Goal: Task Accomplishment & Management: Manage account settings

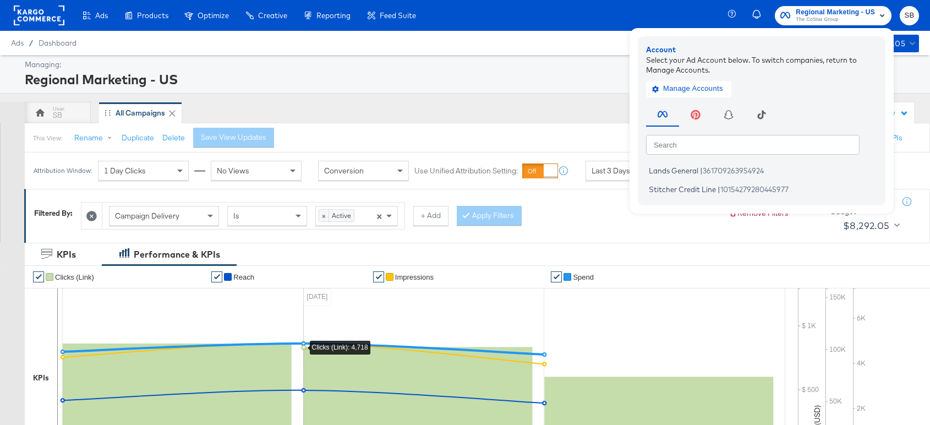
scroll to position [467, 0]
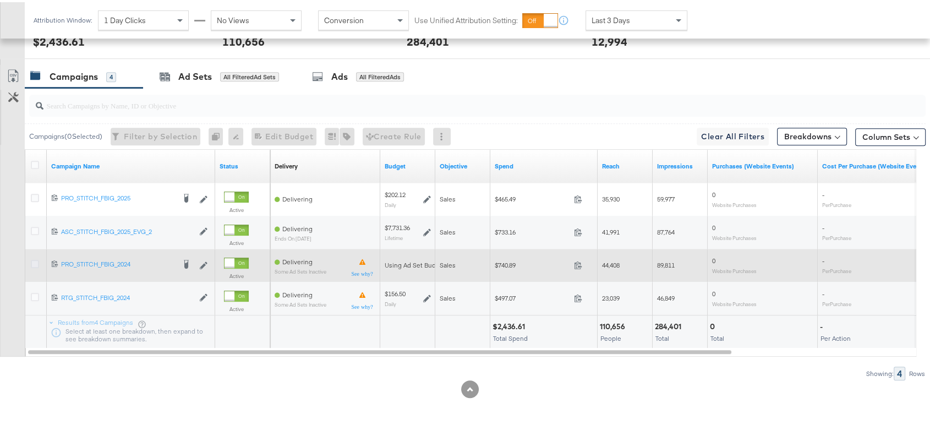
click at [31, 258] on icon at bounding box center [35, 262] width 8 height 8
click at [0, 0] on input "checkbox" at bounding box center [0, 0] width 0 height 0
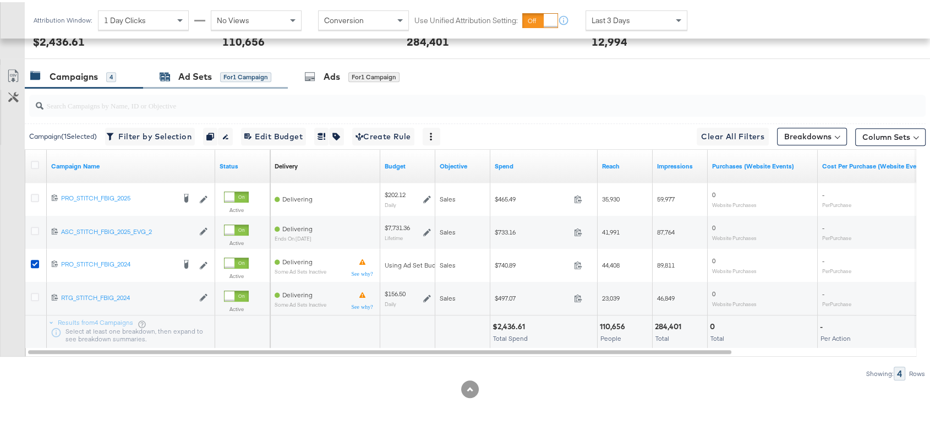
click at [203, 77] on div "Ad Sets" at bounding box center [195, 74] width 34 height 13
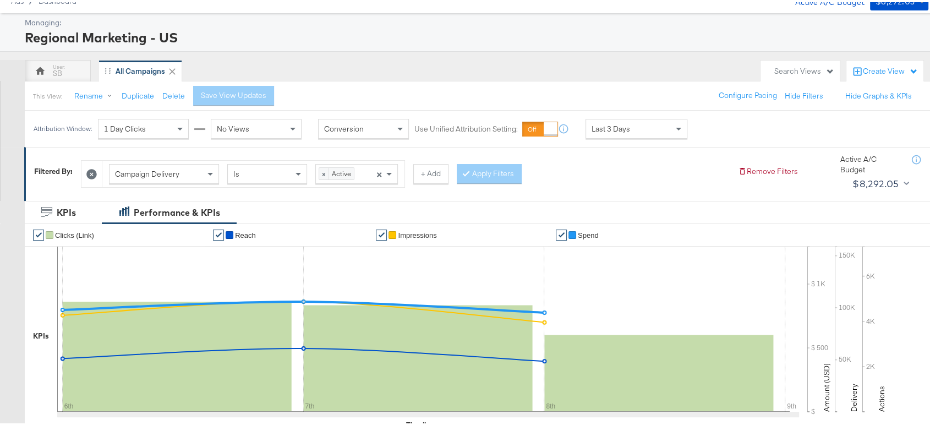
scroll to position [0, 0]
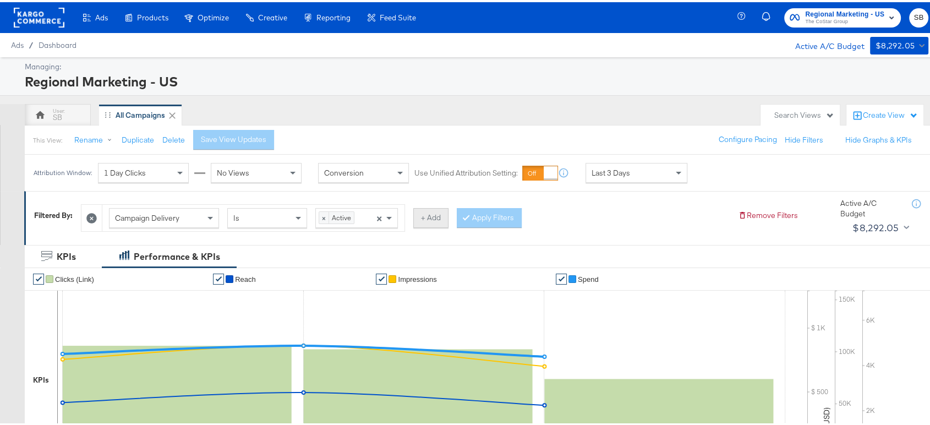
click at [426, 222] on button "+ Add" at bounding box center [430, 216] width 35 height 20
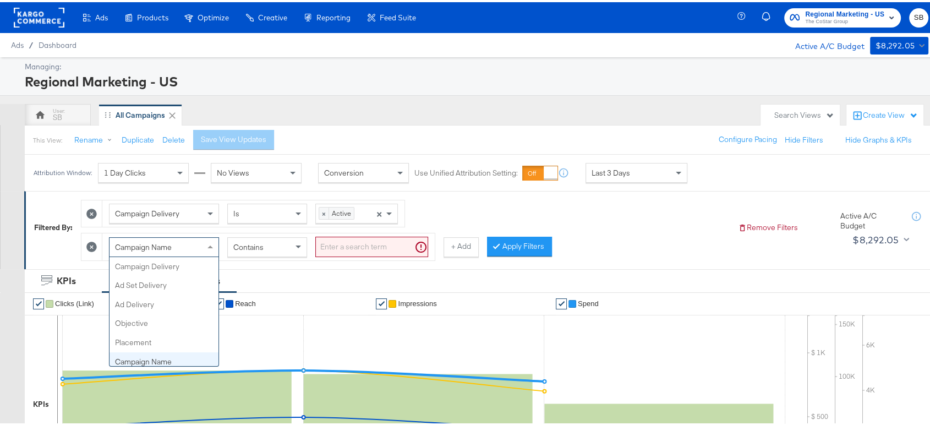
click at [182, 239] on div "Campaign Name" at bounding box center [164, 245] width 109 height 19
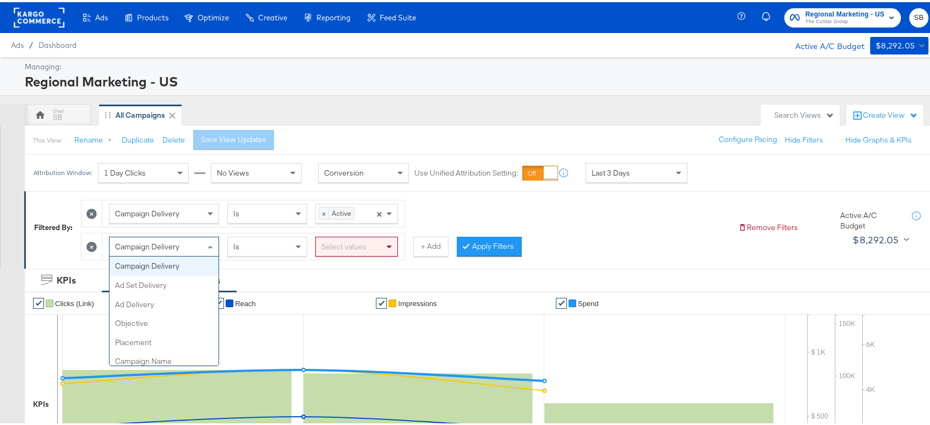
click at [184, 237] on div "Campaign Delivery" at bounding box center [164, 244] width 109 height 19
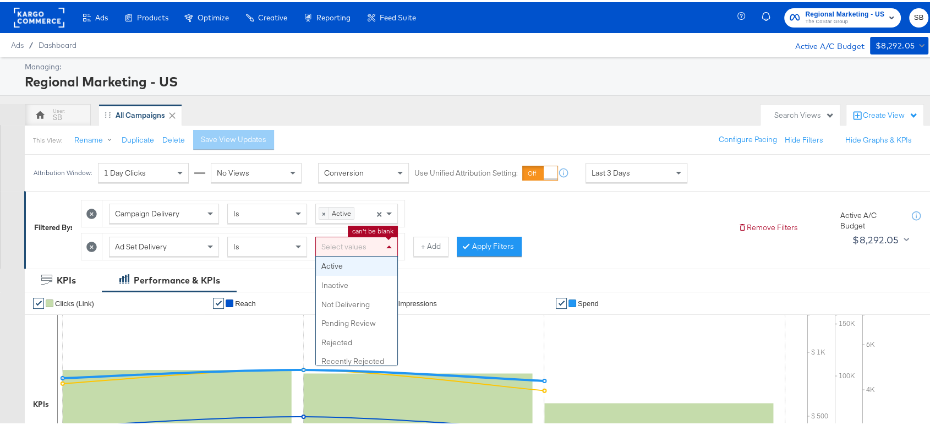
click at [362, 248] on div "Select values" at bounding box center [356, 244] width 81 height 19
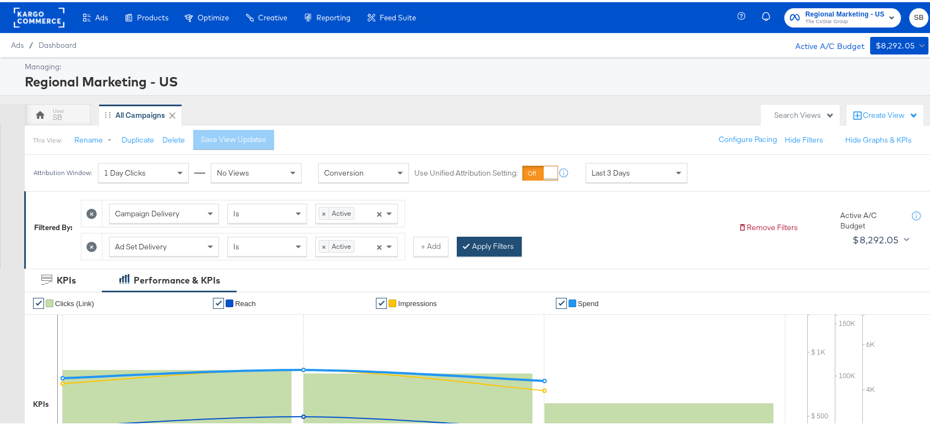
click at [482, 243] on button "Apply Filters" at bounding box center [489, 245] width 65 height 20
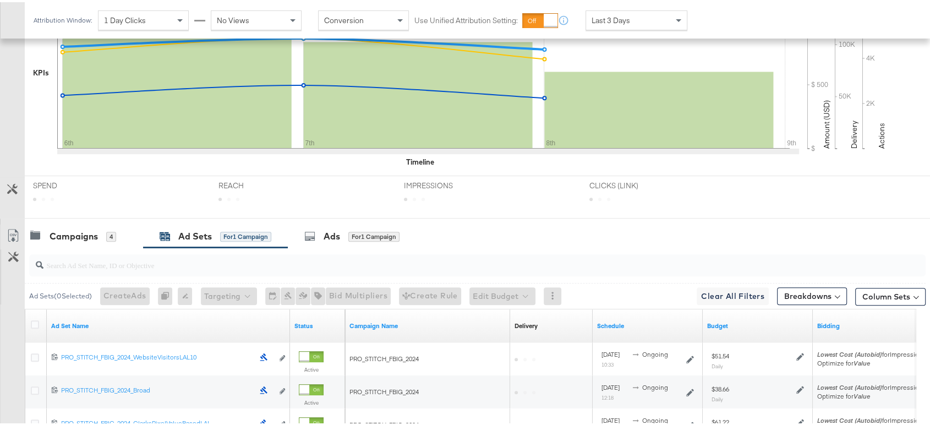
scroll to position [401, 0]
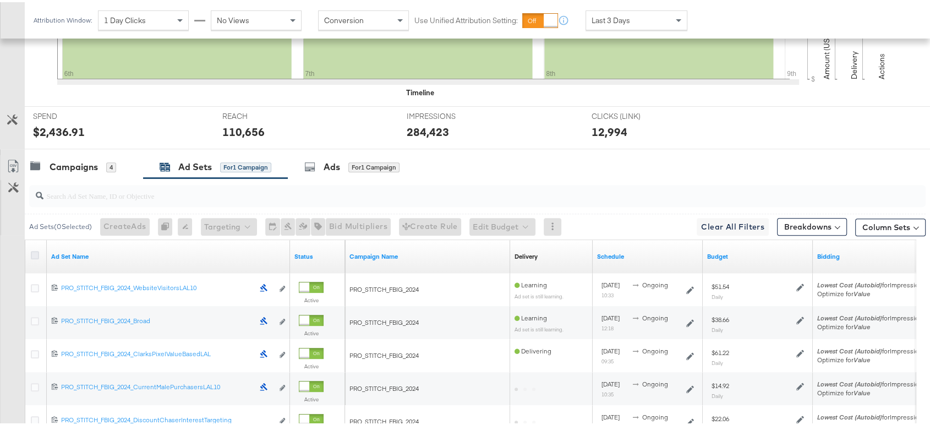
click at [35, 250] on icon at bounding box center [35, 253] width 8 height 8
click at [0, 0] on input "checkbox" at bounding box center [0, 0] width 0 height 0
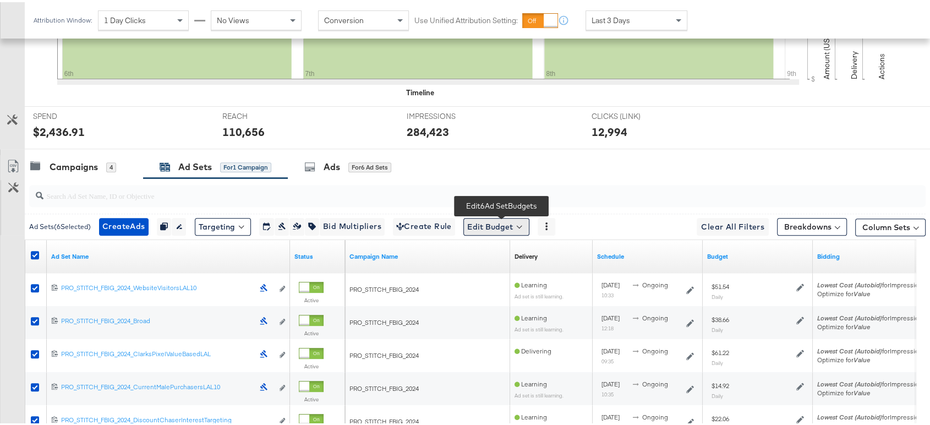
click at [493, 227] on button "Edit Budget" at bounding box center [496, 225] width 66 height 18
click at [502, 249] on span "Edit Ad Set Budget" at bounding box center [499, 253] width 63 height 14
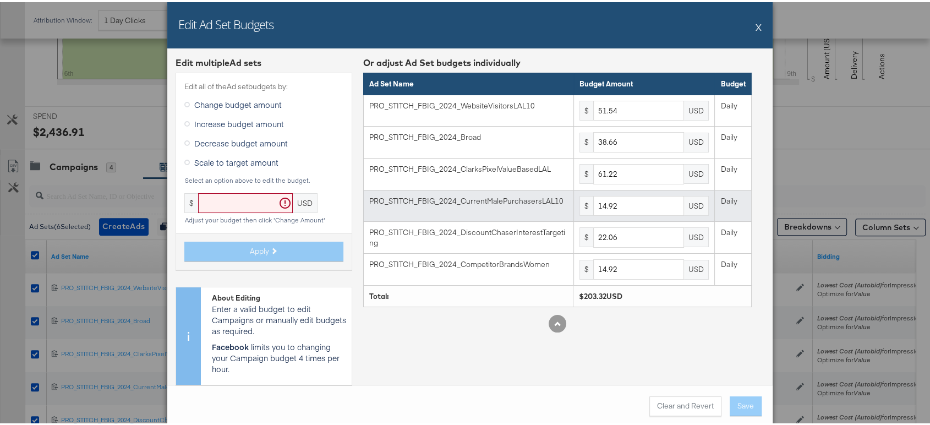
scroll to position [7, 0]
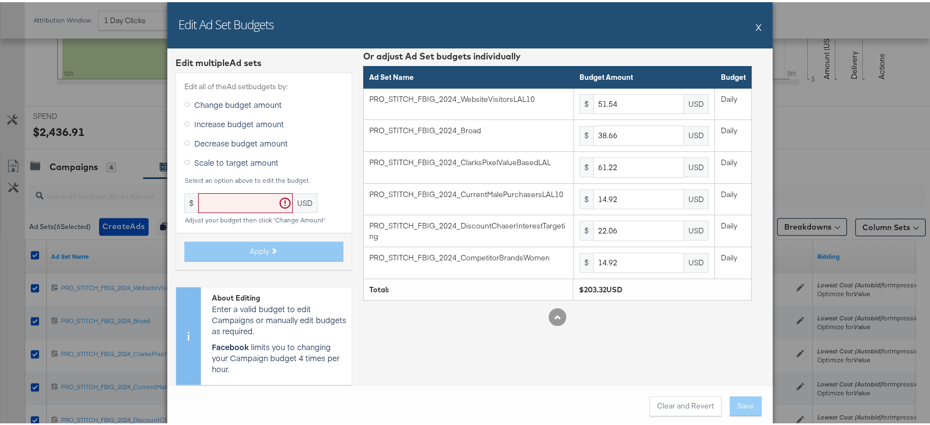
click at [756, 20] on button "X" at bounding box center [759, 25] width 6 height 22
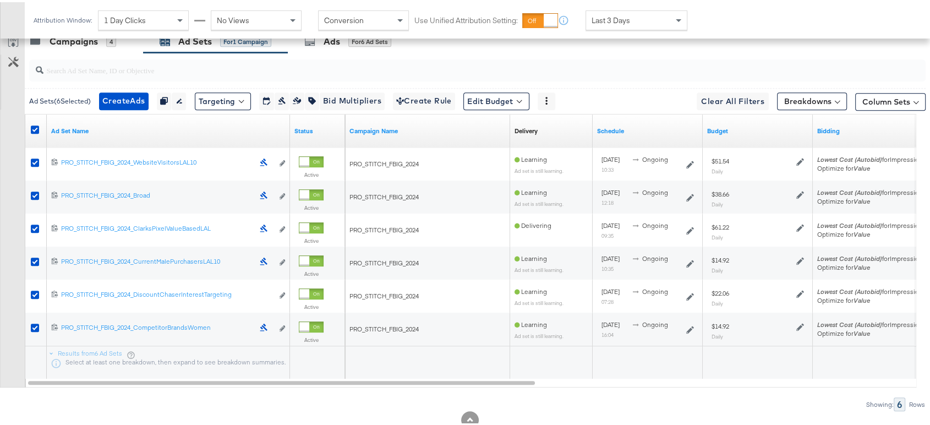
scroll to position [527, 0]
